Goal: Navigation & Orientation: Find specific page/section

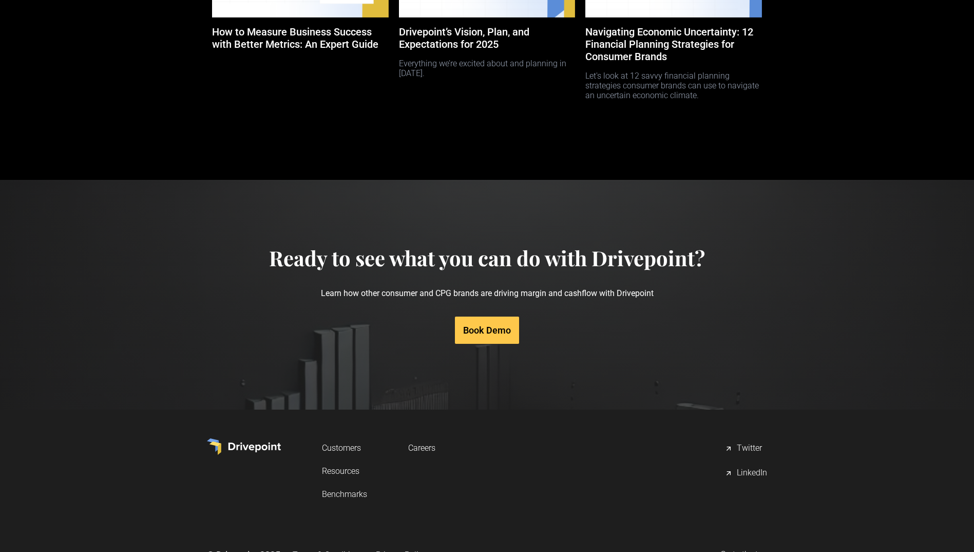
scroll to position [4743, 0]
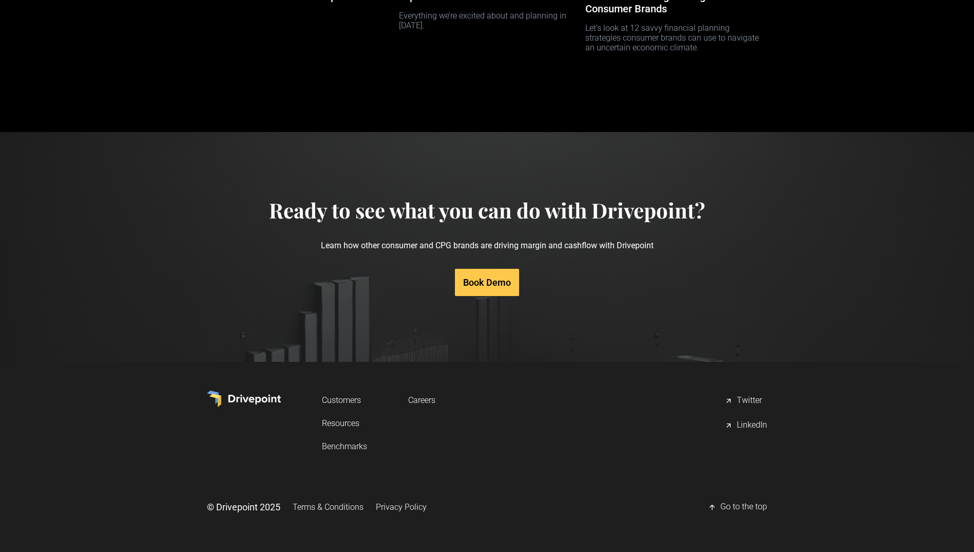
click at [340, 505] on link "Terms & Conditions" at bounding box center [328, 506] width 71 height 19
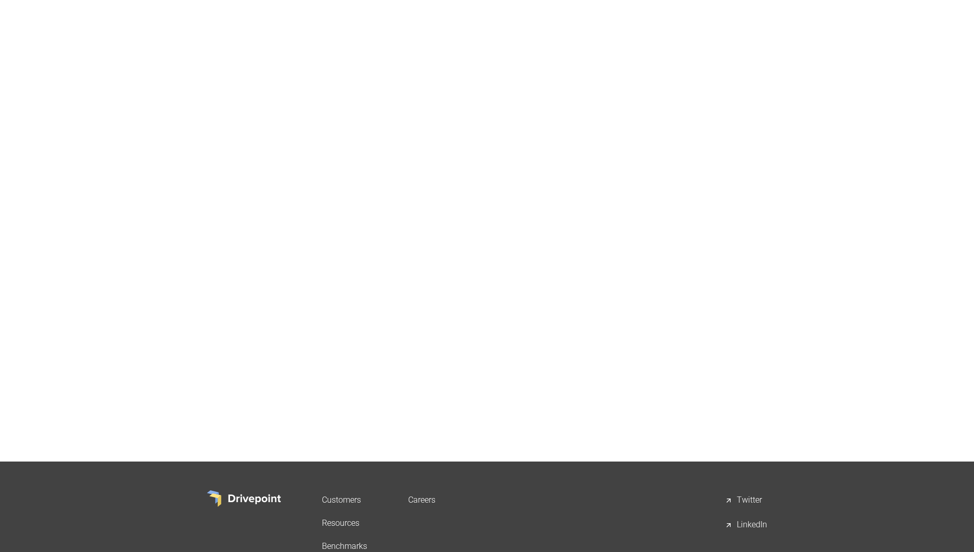
scroll to position [1296, 0]
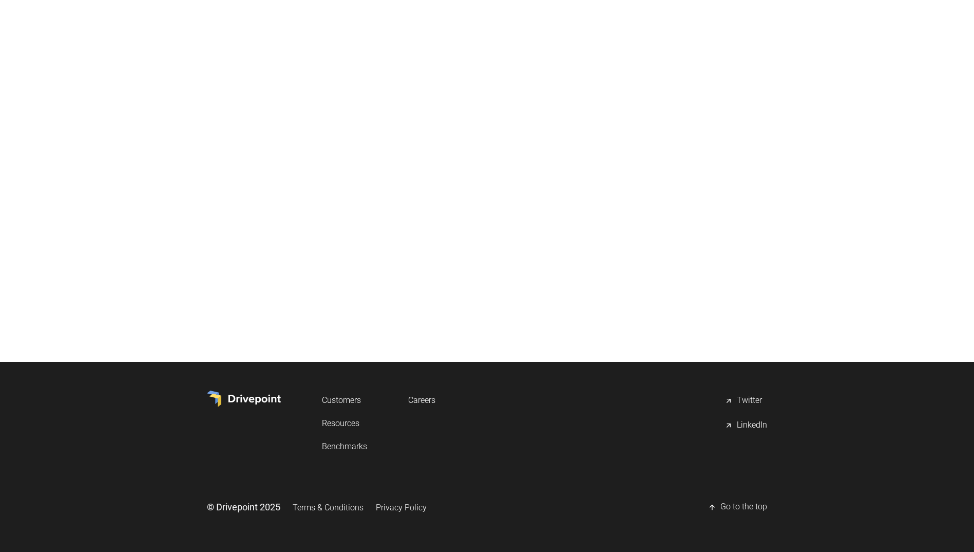
click at [413, 509] on link "Privacy Policy" at bounding box center [401, 507] width 51 height 19
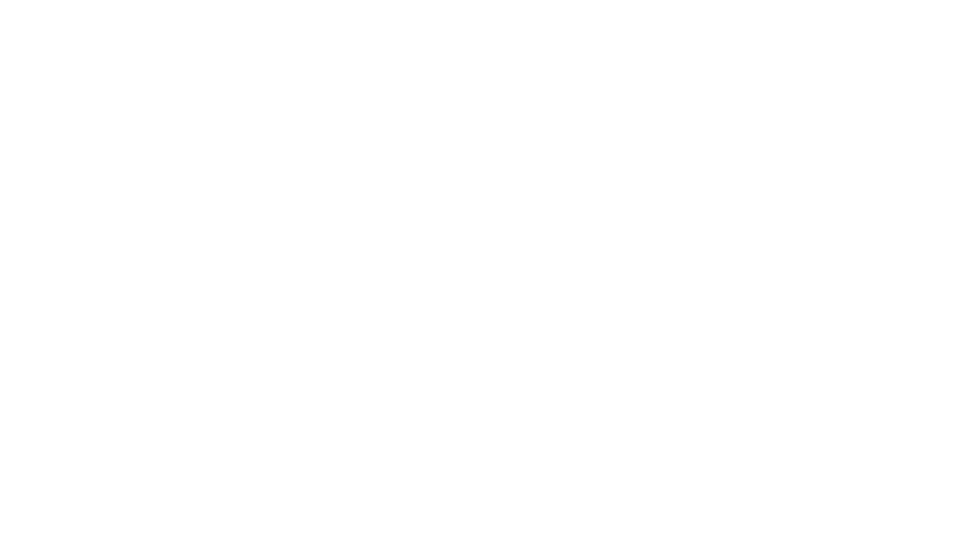
scroll to position [6317, 0]
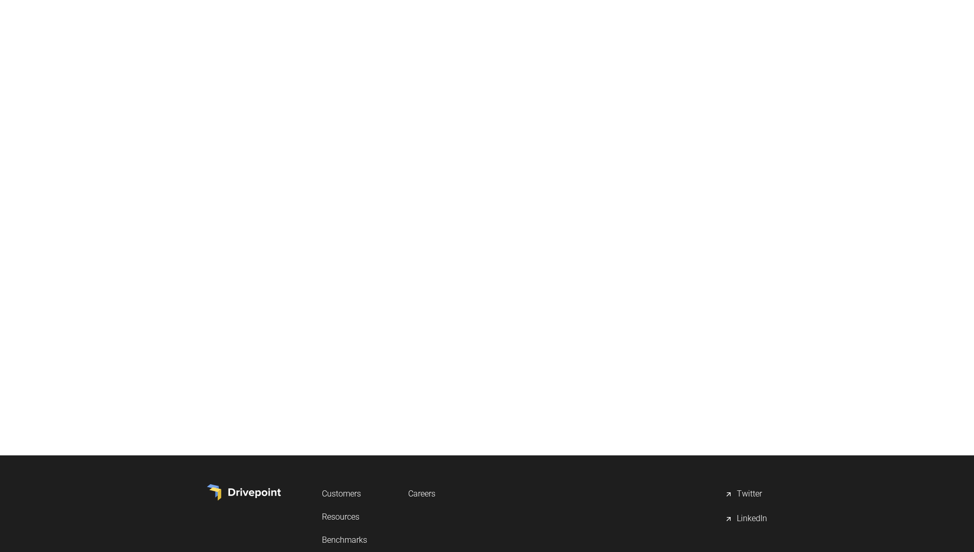
click at [247, 487] on img at bounding box center [244, 492] width 74 height 16
